Goal: Download file/media

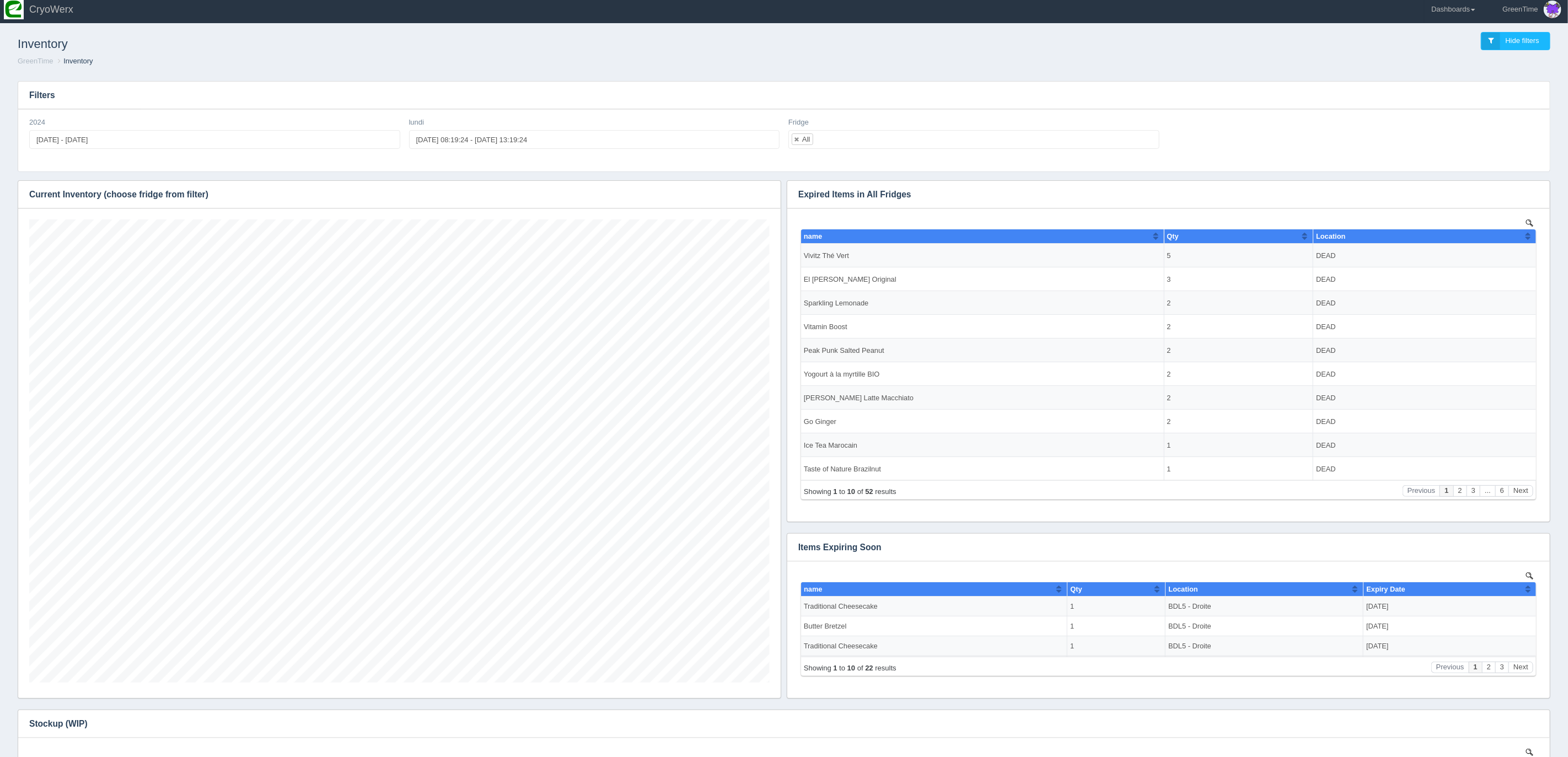
scroll to position [463, 740]
click at [763, 191] on icon "button" at bounding box center [765, 194] width 7 height 7
click at [725, 206] on link "Download CSV" at bounding box center [728, 211] width 88 height 16
drag, startPoint x: 1472, startPoint y: 15, endPoint x: 1461, endPoint y: 15, distance: 11.0
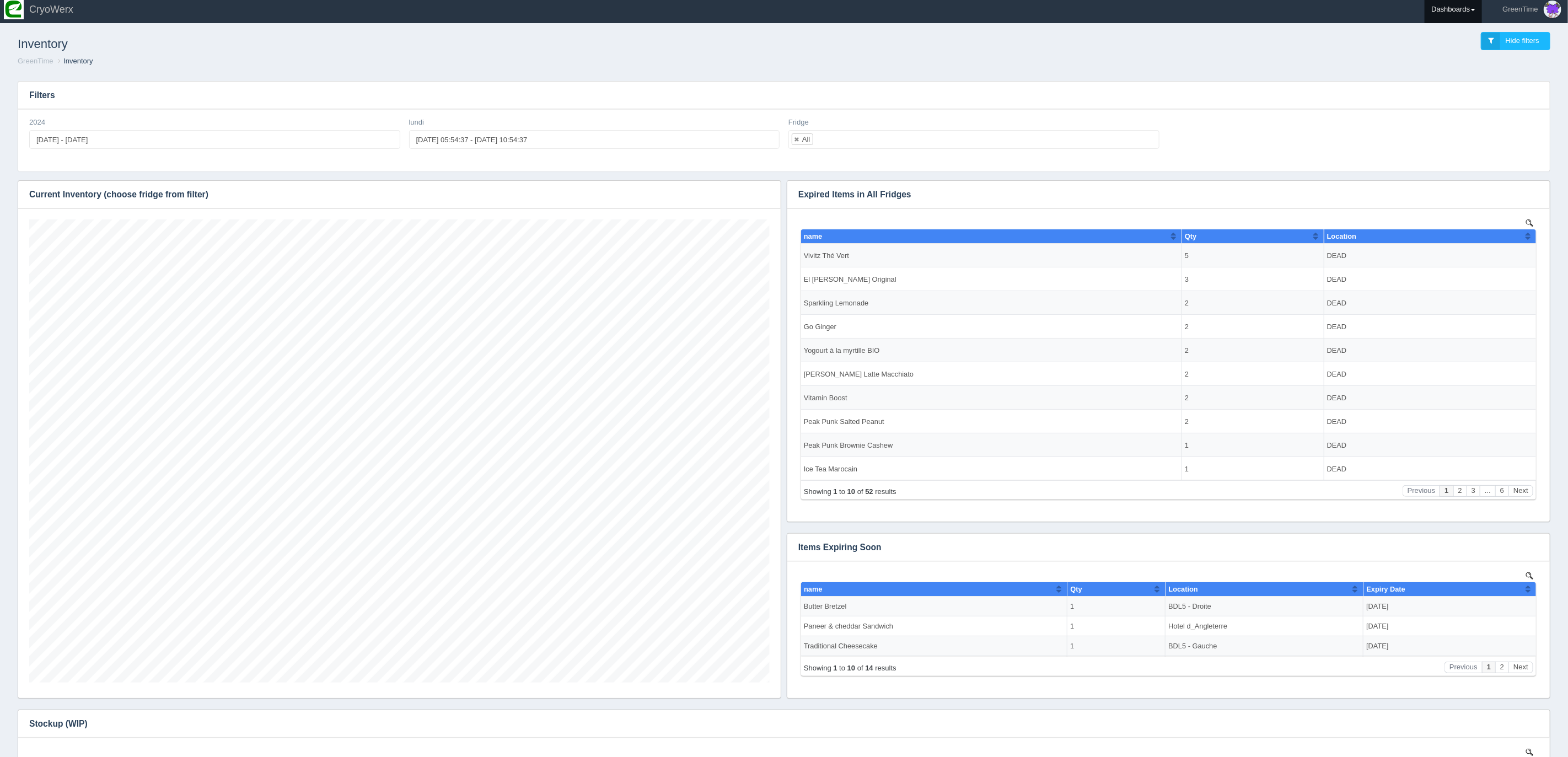
click at [1472, 15] on link "Dashboards" at bounding box center [1454, 9] width 57 height 27
drag, startPoint x: 1386, startPoint y: 41, endPoint x: 1402, endPoint y: 43, distance: 16.1
click at [1388, 42] on div "Inventory Hide filters" at bounding box center [783, 41] width 1550 height 30
click at [1448, 14] on link "Dashboards" at bounding box center [1454, 9] width 57 height 27
click at [1448, 77] on link "GreenTime" at bounding box center [1499, 76] width 149 height 21
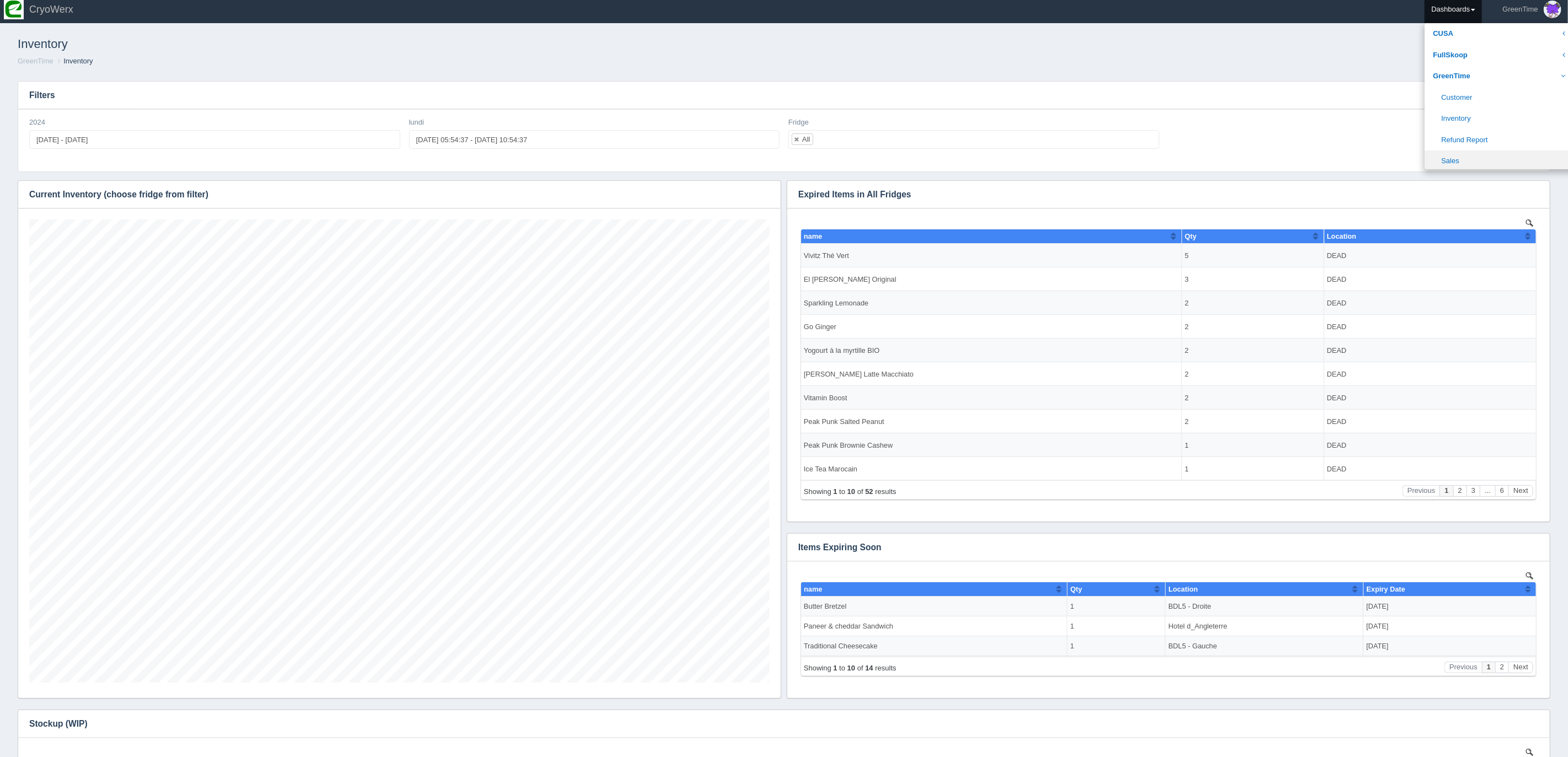
click at [1446, 155] on link "Sales" at bounding box center [1499, 161] width 149 height 21
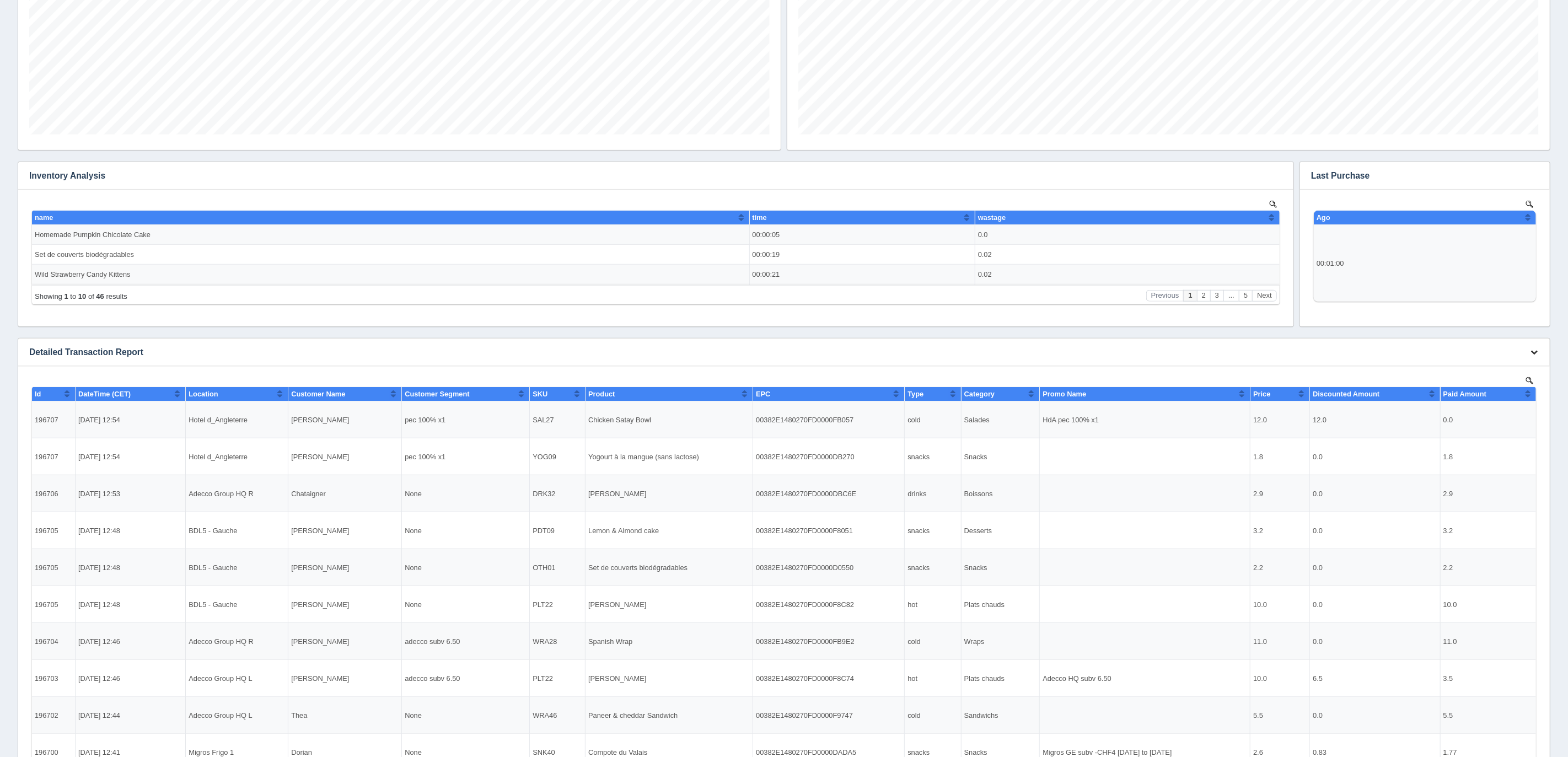
click at [1541, 350] on div "Download CSV View all results" at bounding box center [1533, 352] width 33 height 27
click at [1538, 351] on button "button" at bounding box center [1534, 352] width 15 height 17
click at [1500, 368] on link "Download CSV" at bounding box center [1497, 368] width 88 height 16
